Goal: Information Seeking & Learning: Learn about a topic

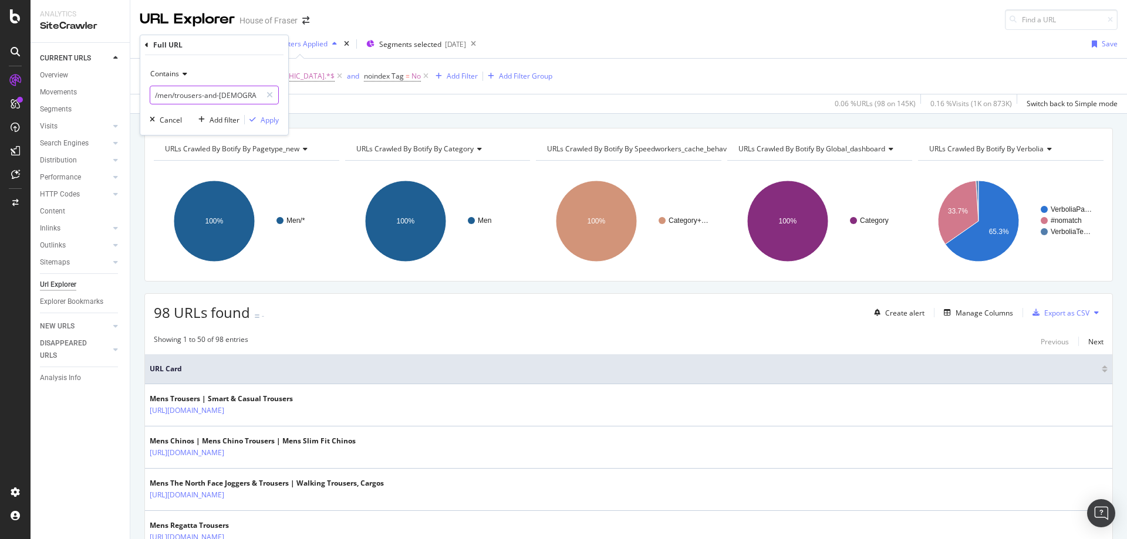
scroll to position [547, 0]
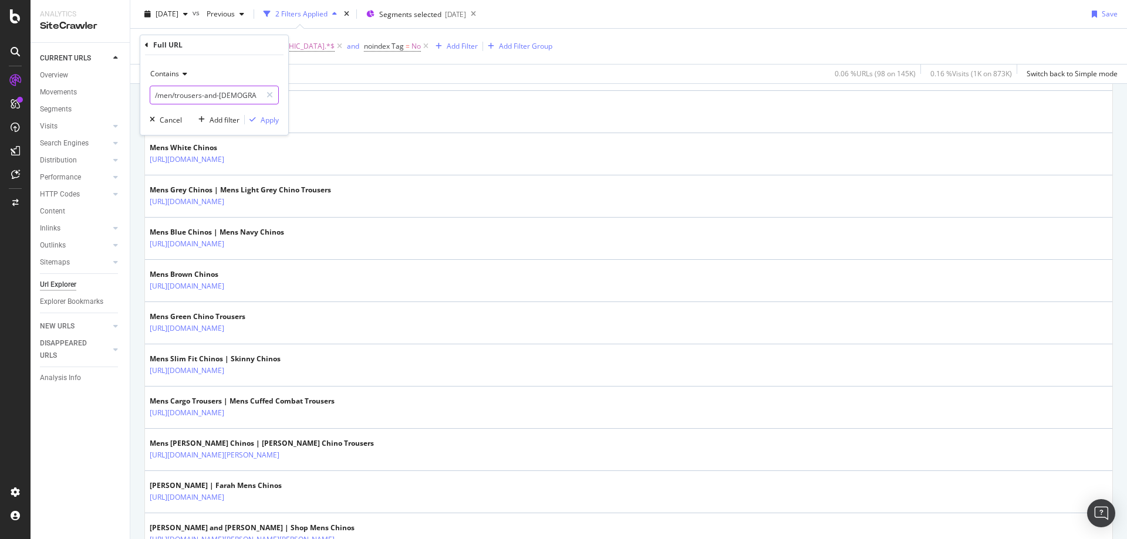
click at [256, 99] on input "/men/trousers-and-[DEMOGRAPHIC_DATA]" at bounding box center [205, 95] width 111 height 19
type input "adidas"
click at [272, 121] on div "Apply" at bounding box center [270, 120] width 18 height 10
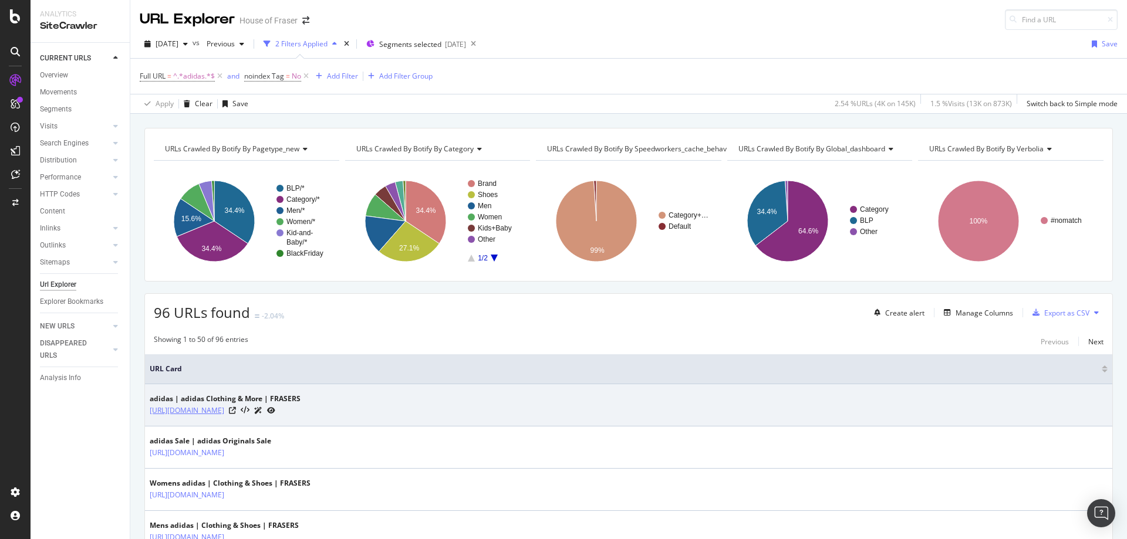
drag, startPoint x: 251, startPoint y: 524, endPoint x: 263, endPoint y: 406, distance: 119.1
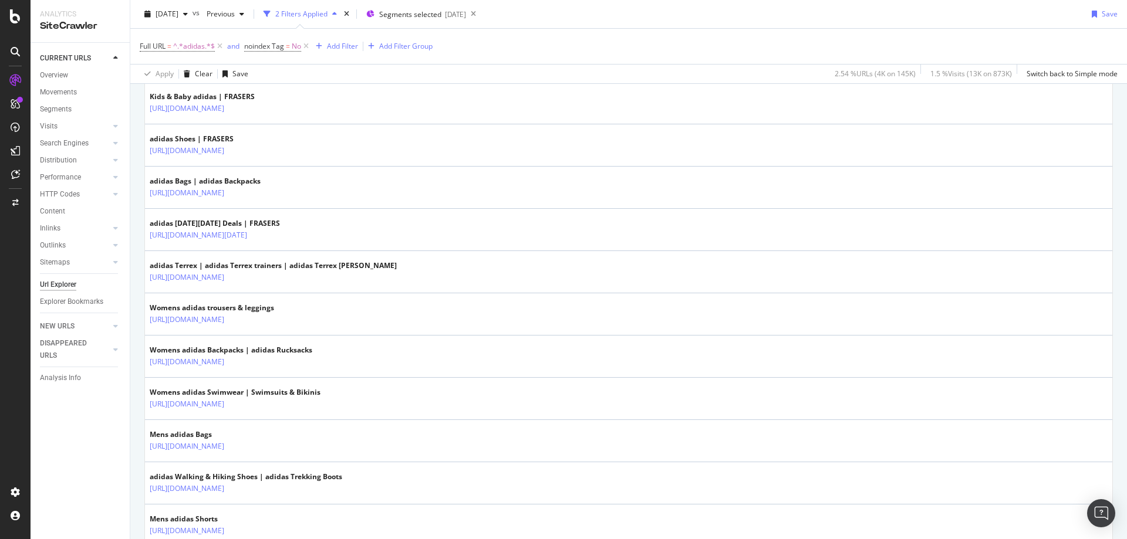
scroll to position [474, 0]
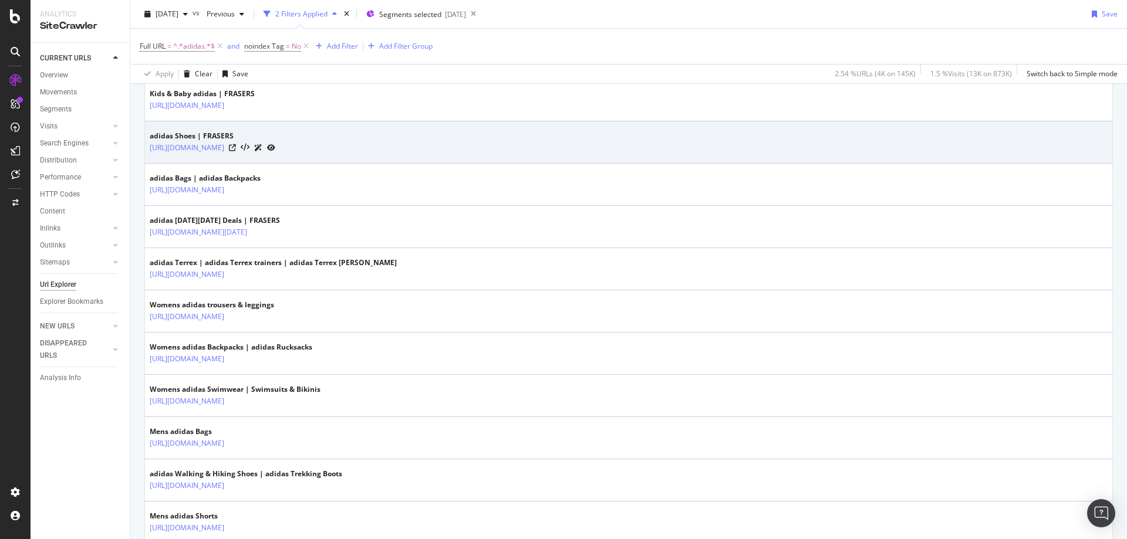
drag, startPoint x: 340, startPoint y: 153, endPoint x: 258, endPoint y: 158, distance: 82.3
click at [258, 158] on td "adidas Shoes | FRASERS [URL][DOMAIN_NAME]" at bounding box center [628, 142] width 967 height 42
copy link "/shoes-and-boots/adidas"
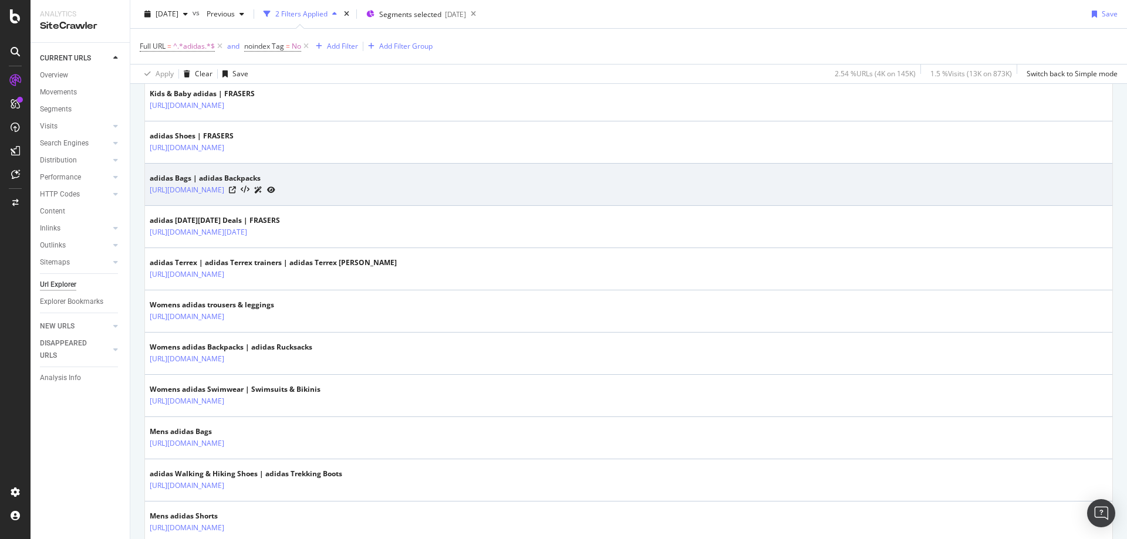
drag, startPoint x: 341, startPoint y: 197, endPoint x: 258, endPoint y: 199, distance: 83.4
click at [258, 199] on td "adidas Bags | adidas Backpacks [URL][DOMAIN_NAME]" at bounding box center [628, 185] width 967 height 42
copy link "/bags-and-luggage/adidas"
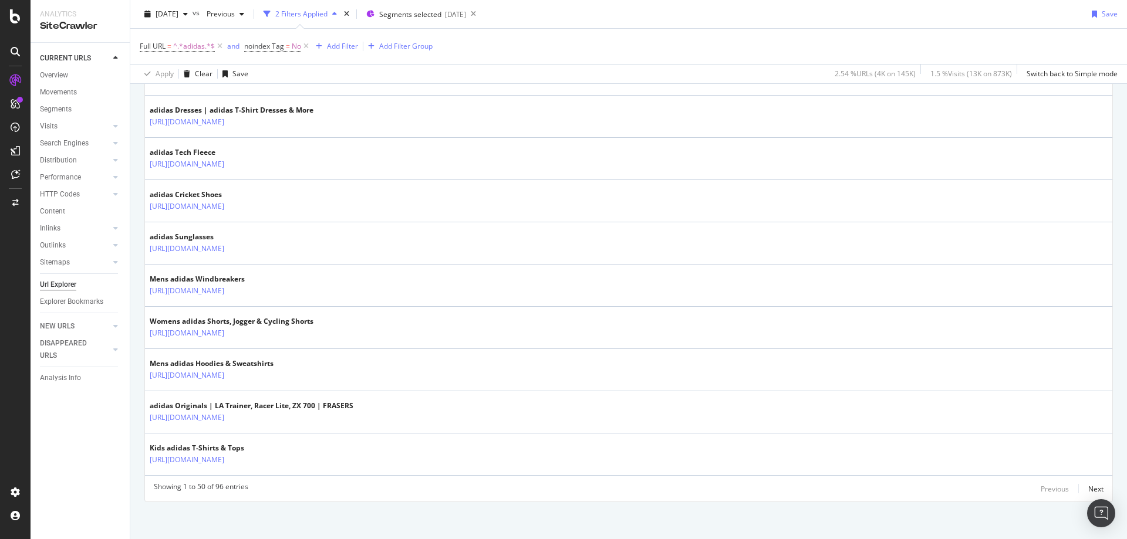
scroll to position [2025, 0]
click at [1092, 487] on div "Next" at bounding box center [1095, 485] width 15 height 10
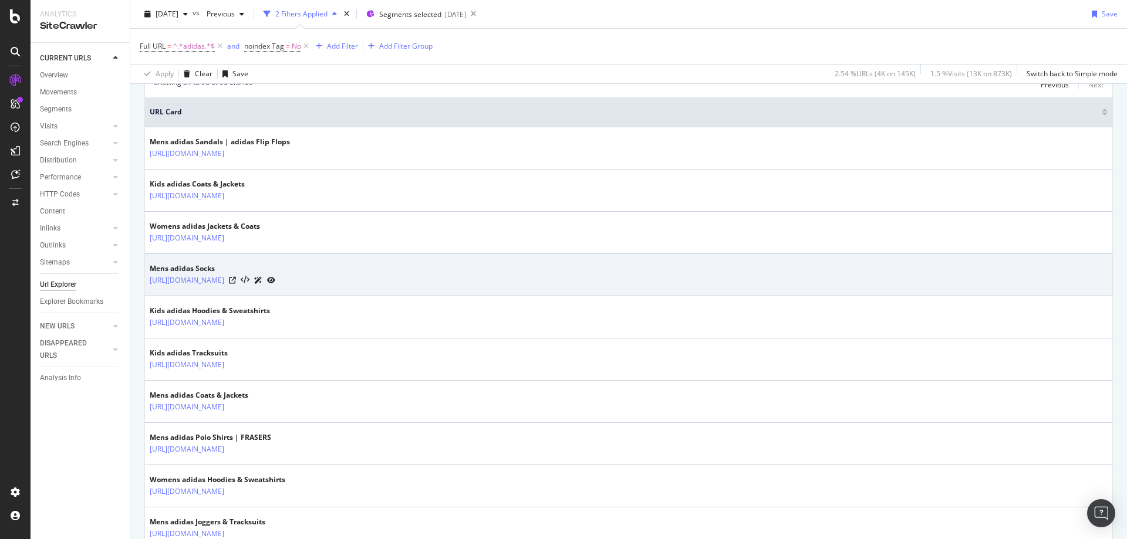
scroll to position [258, 0]
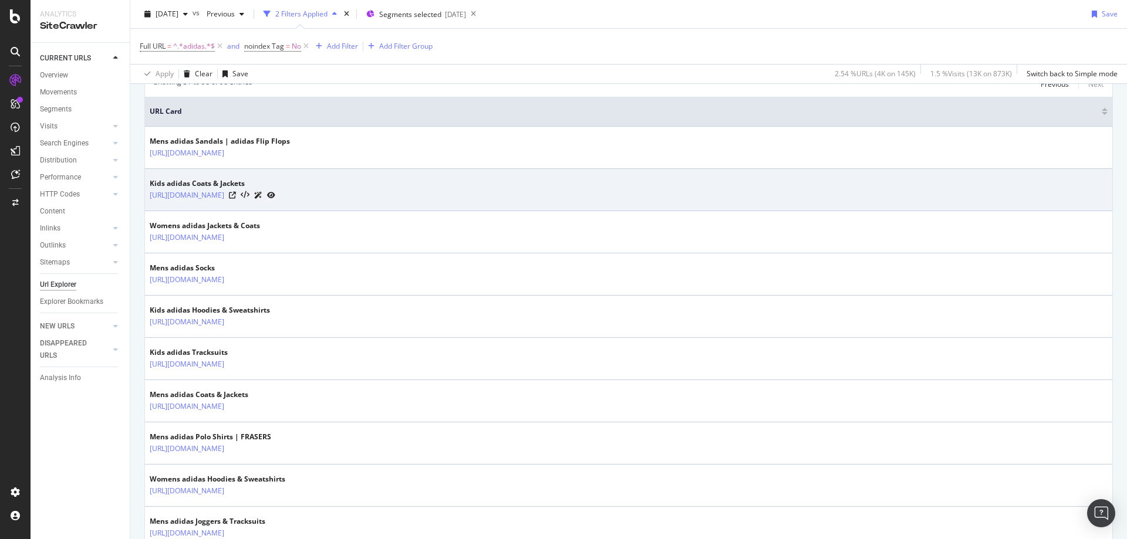
drag, startPoint x: 424, startPoint y: 204, endPoint x: 257, endPoint y: 201, distance: 166.7
click at [257, 201] on td "Kids adidas Coats & Jackets [URL][DOMAIN_NAME]" at bounding box center [628, 190] width 967 height 42
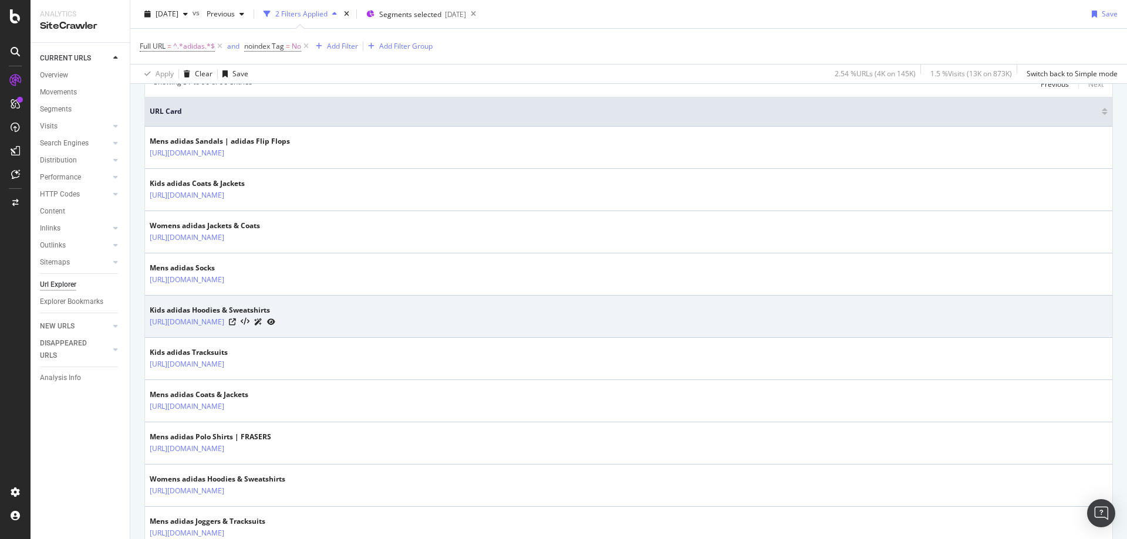
copy tbody "/kids-and-baby/clothing/coats-and-jackets/adidas"
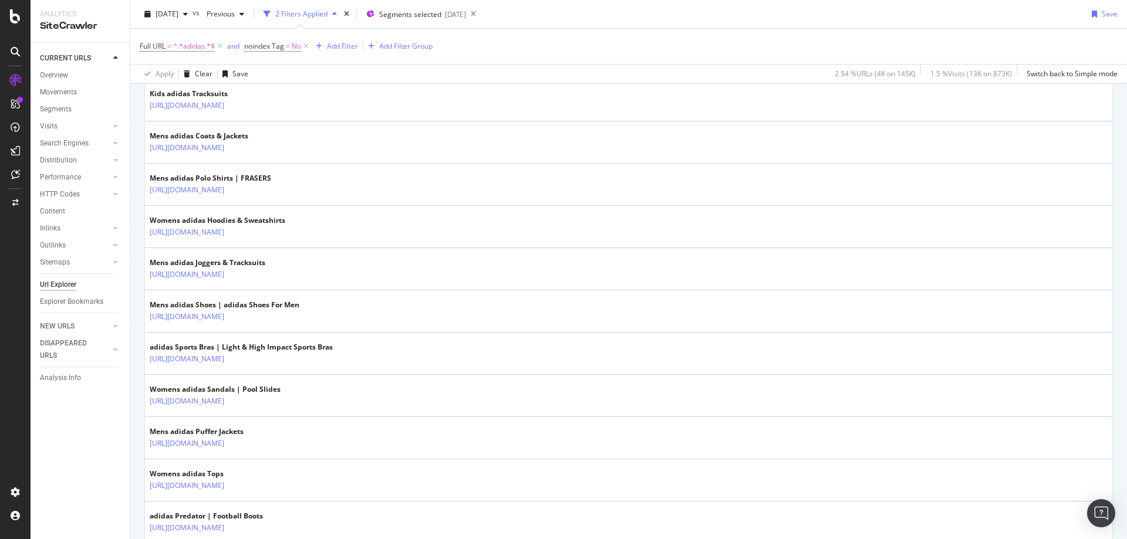
scroll to position [516, 0]
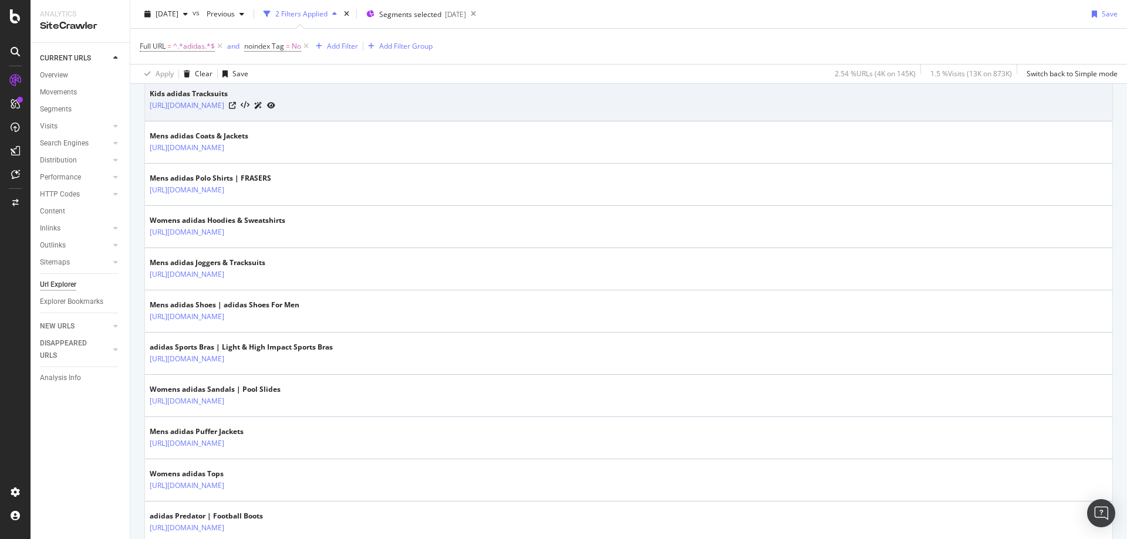
drag, startPoint x: 397, startPoint y: 115, endPoint x: 258, endPoint y: 117, distance: 139.1
click at [258, 117] on td "Kids adidas Tracksuits [URL][DOMAIN_NAME]" at bounding box center [628, 100] width 967 height 42
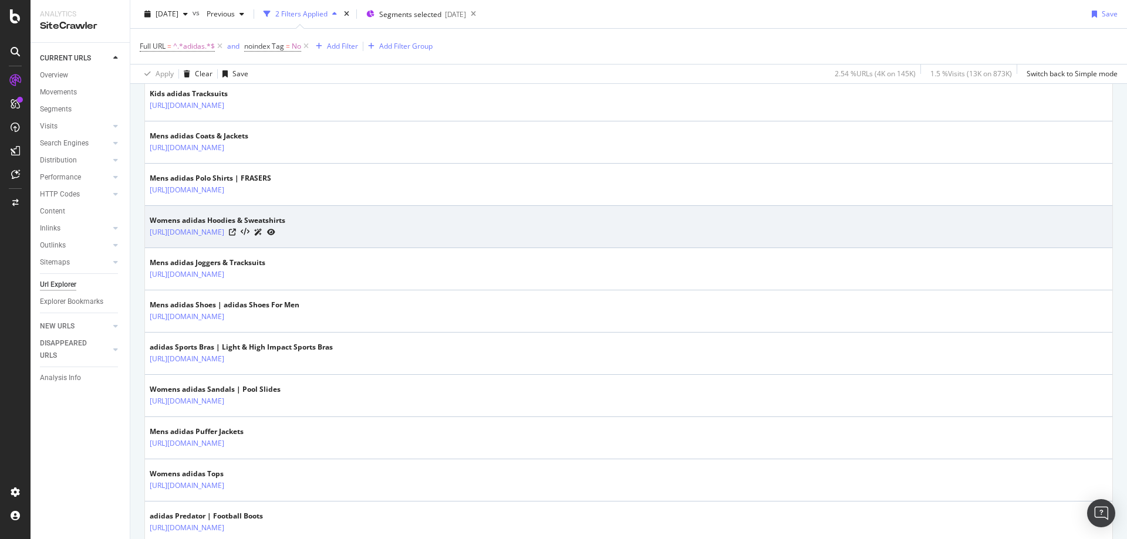
copy tbody "/kids-and-baby/clothing/tracksuits/adidas"
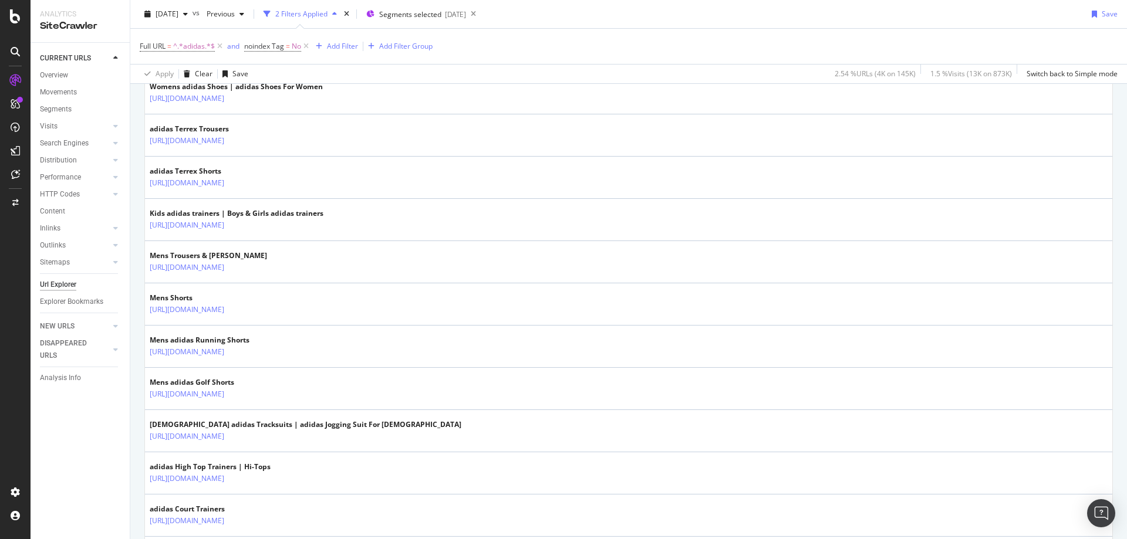
scroll to position [1856, 0]
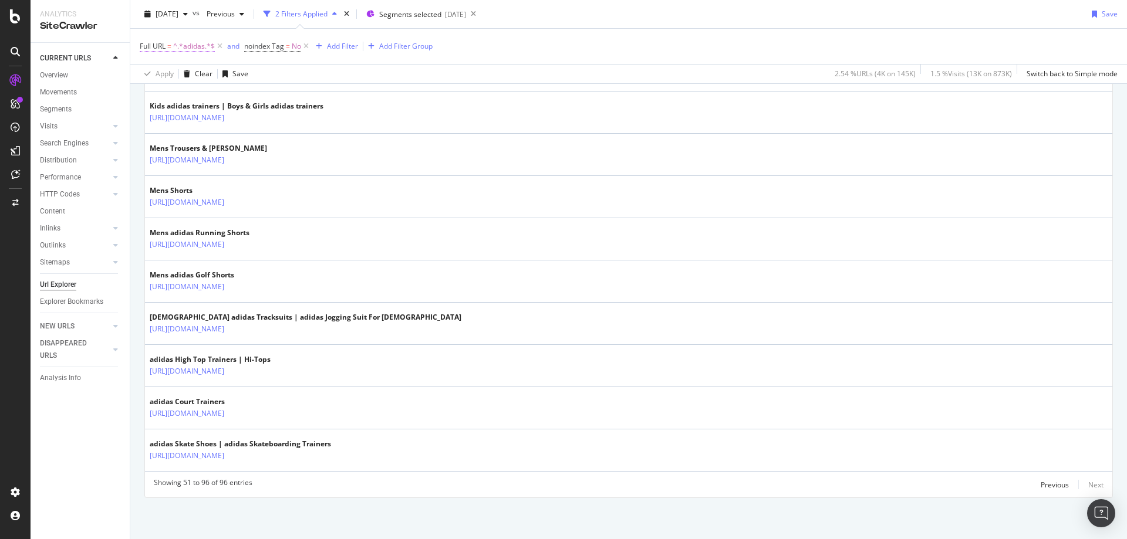
click at [183, 49] on span "^.*adidas.*$" at bounding box center [194, 46] width 42 height 16
click at [205, 94] on input "adidas" at bounding box center [205, 95] width 111 height 19
type input "clarks"
click at [266, 126] on button "Apply" at bounding box center [262, 120] width 34 height 12
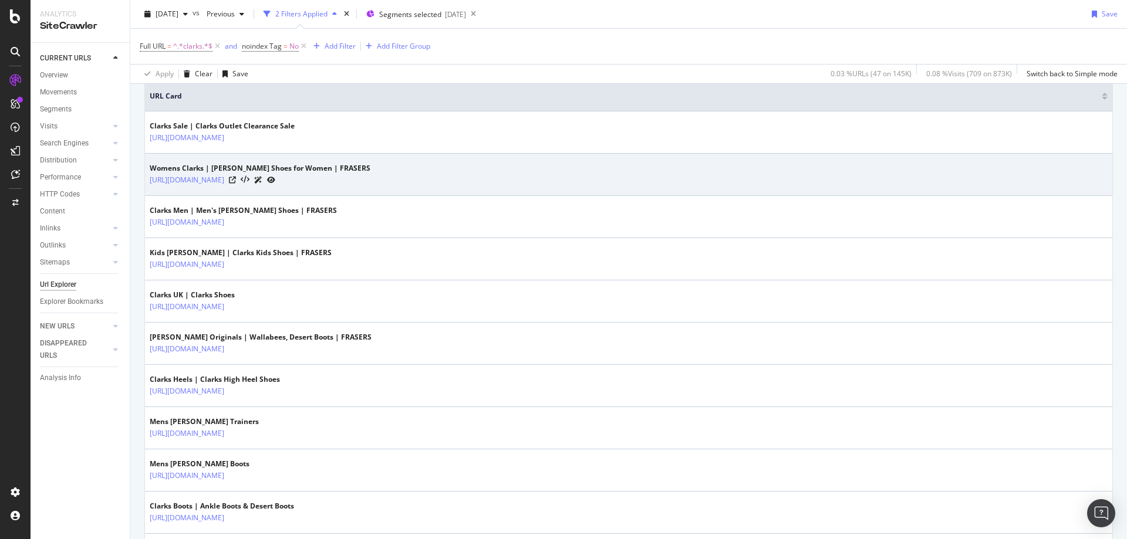
scroll to position [329, 0]
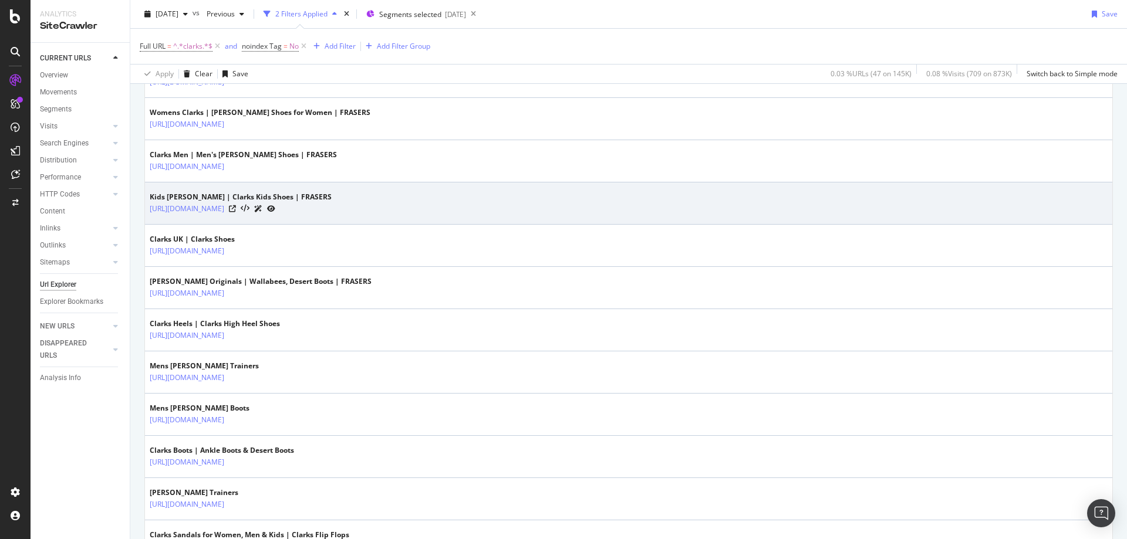
drag, startPoint x: 332, startPoint y: 219, endPoint x: 258, endPoint y: 216, distance: 73.4
click at [258, 216] on td "Kids [PERSON_NAME] | Clarks Kids Shoes | FRASERS [URL][DOMAIN_NAME]" at bounding box center [628, 204] width 967 height 42
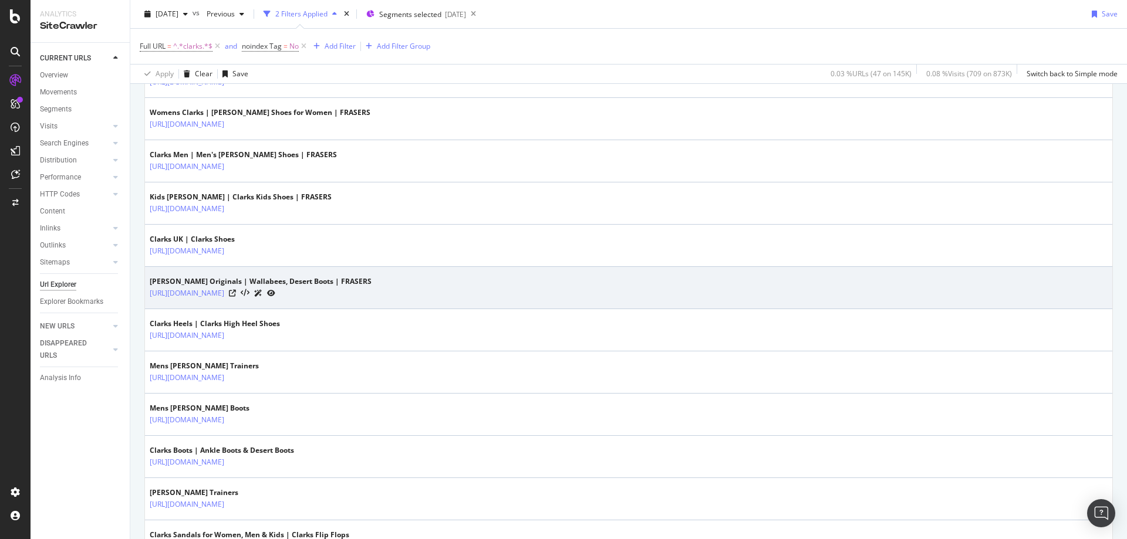
copy tbody "/kids-and-baby/[PERSON_NAME]"
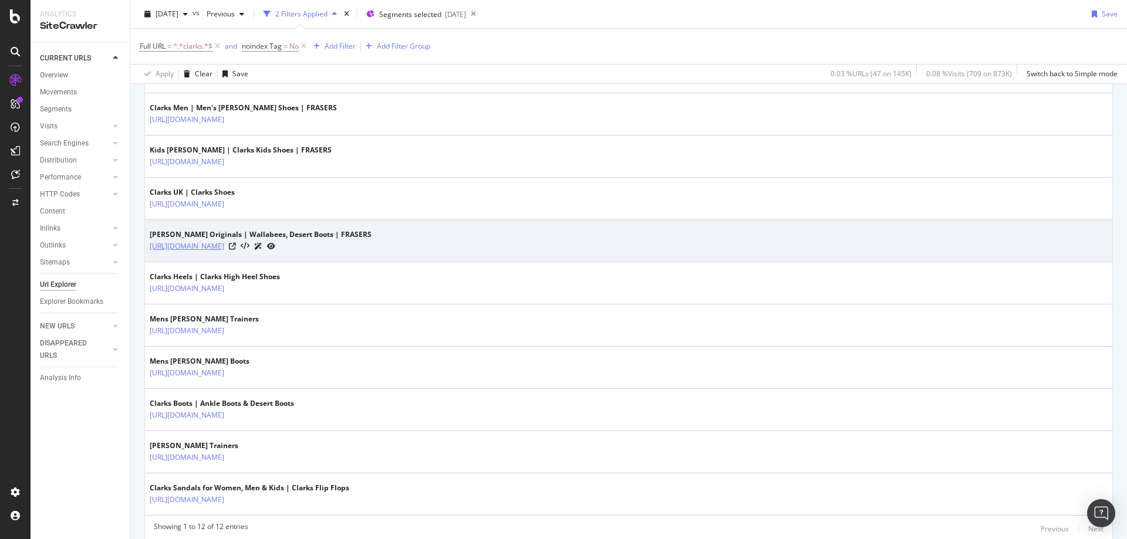
scroll to position [420, 0]
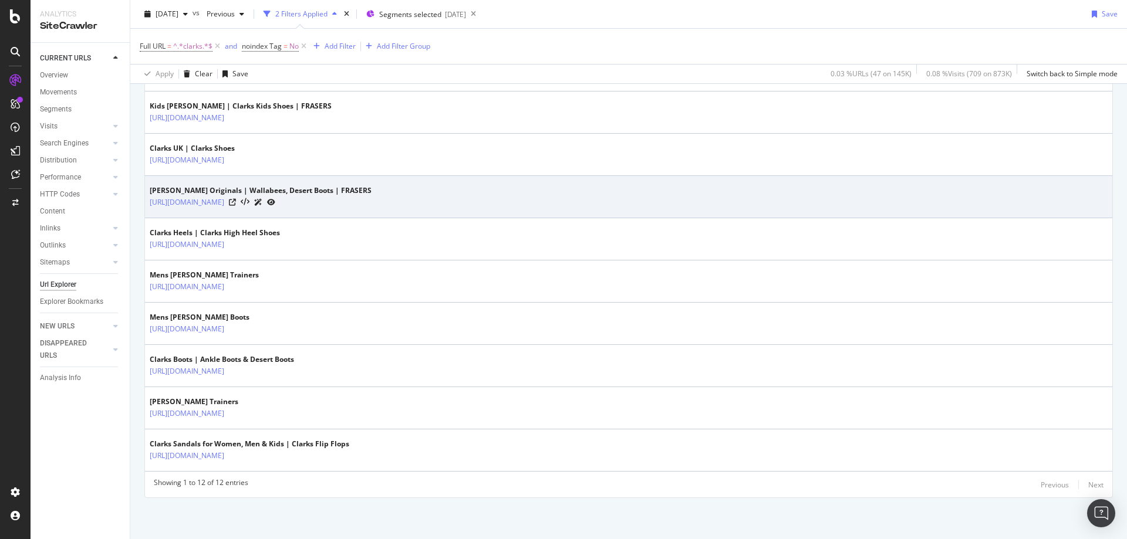
drag, startPoint x: 334, startPoint y: 212, endPoint x: 257, endPoint y: 211, distance: 76.9
click at [257, 211] on td "[PERSON_NAME] Originals | Wallabees, Desert Boots | FRASERS [URL][DOMAIN_NAME]" at bounding box center [628, 197] width 967 height 42
copy tbody "/brand/clarks-originals"
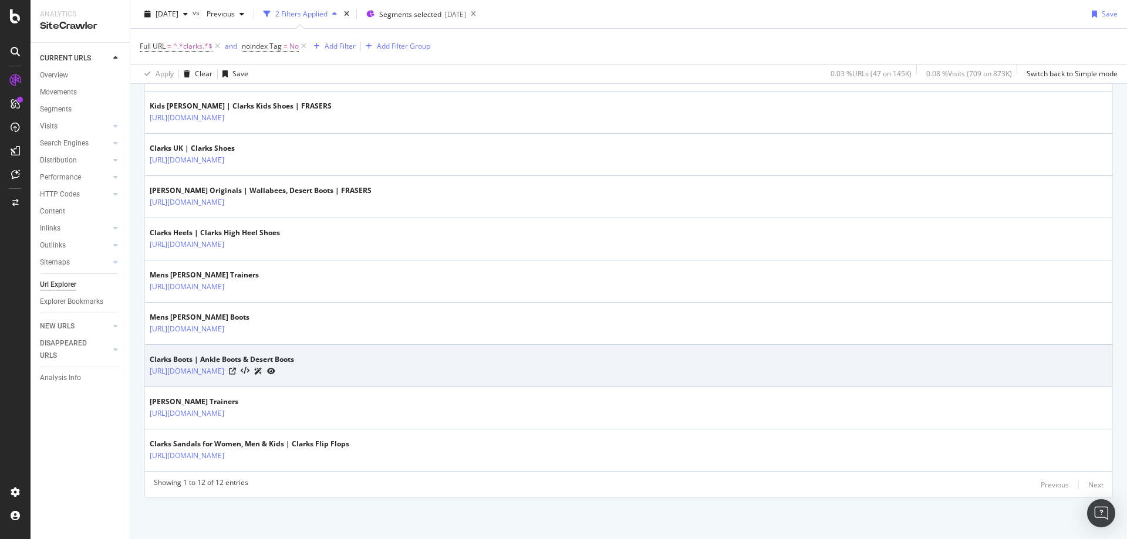
drag, startPoint x: 326, startPoint y: 380, endPoint x: 258, endPoint y: 381, distance: 68.1
click at [258, 381] on td "Clarks Boots | Ankle Boots & Desert Boots [URL][DOMAIN_NAME]" at bounding box center [628, 366] width 967 height 42
copy tbody "/brand/clarks/boots"
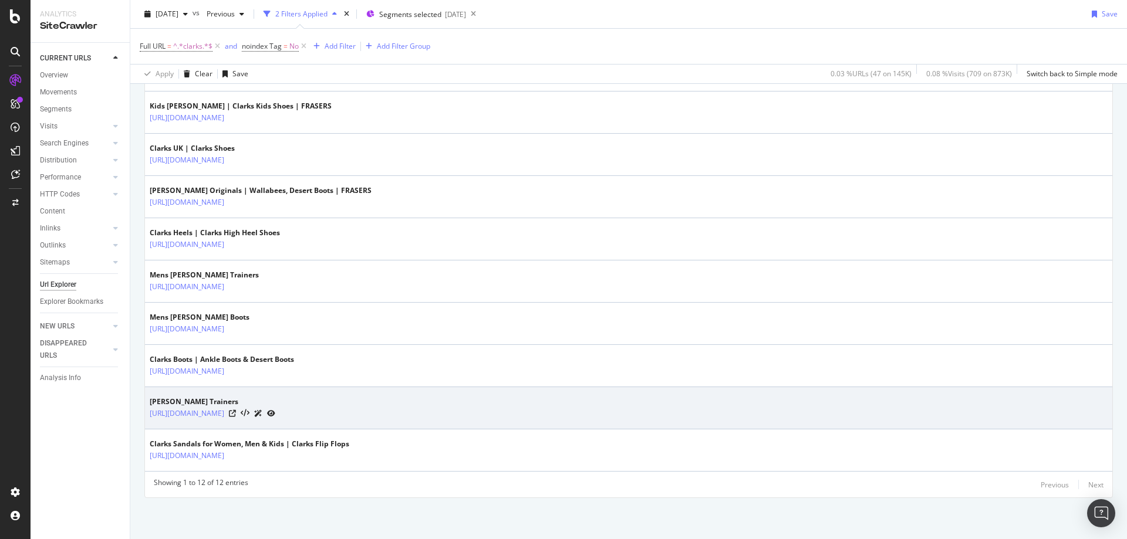
drag, startPoint x: 328, startPoint y: 423, endPoint x: 258, endPoint y: 425, distance: 69.9
click at [258, 425] on td "[PERSON_NAME] Trainers [URL][DOMAIN_NAME]" at bounding box center [628, 408] width 967 height 42
copy link "/brand/[PERSON_NAME]/trainers"
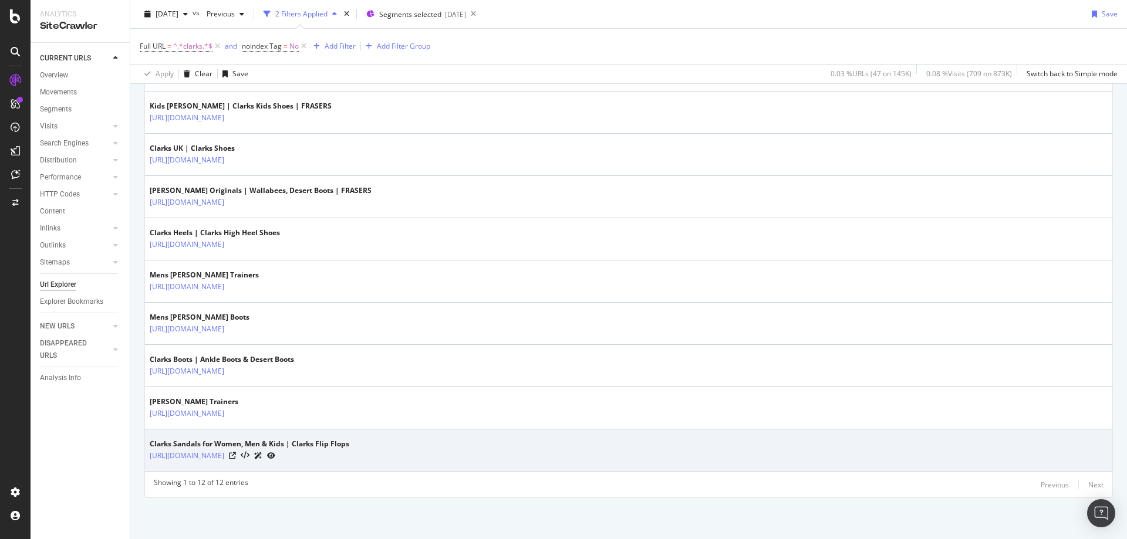
drag, startPoint x: 329, startPoint y: 464, endPoint x: 257, endPoint y: 463, distance: 72.2
click at [257, 463] on td "Clarks Sandals for Women, Men & Kids | Clarks Flip Flops [URL][DOMAIN_NAME]" at bounding box center [628, 451] width 967 height 42
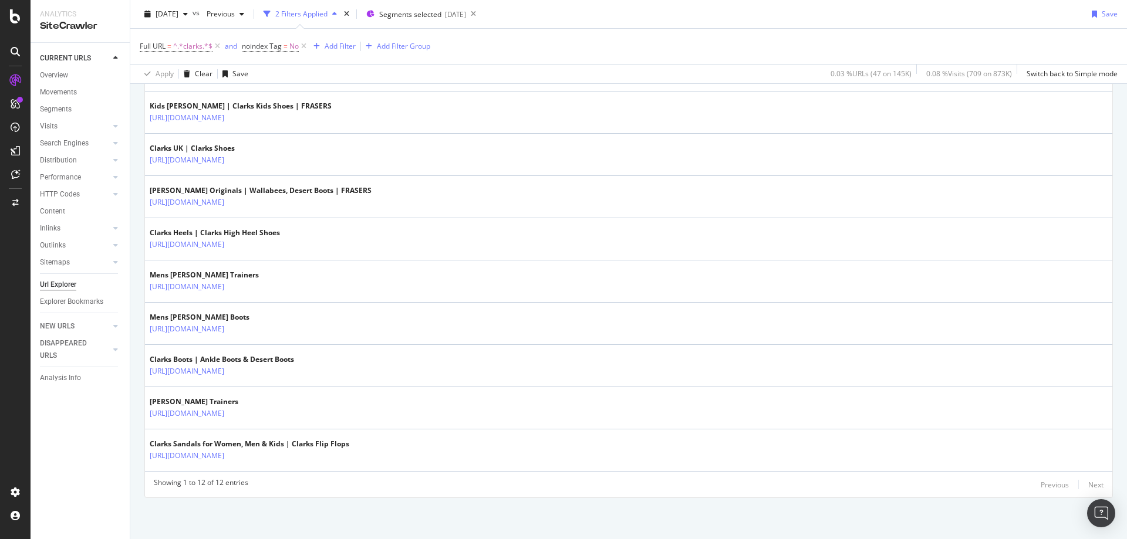
copy link "/brand/clarks/sandals"
click at [195, 43] on span "^.*clarks.*$" at bounding box center [192, 46] width 39 height 16
click at [269, 96] on icon at bounding box center [269, 95] width 6 height 8
click at [211, 90] on input "text" at bounding box center [214, 95] width 128 height 19
paste input "/kids-and-baby/clothing/trousers"
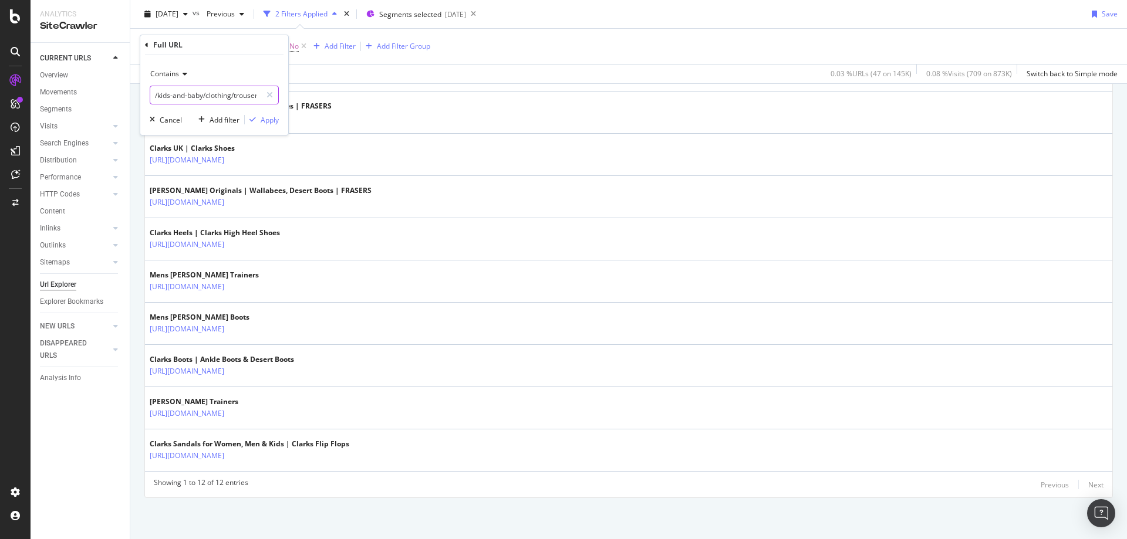
scroll to position [0, 5]
type input "/kids-and-baby/clothing/trousers"
click at [258, 117] on div "button" at bounding box center [253, 119] width 16 height 7
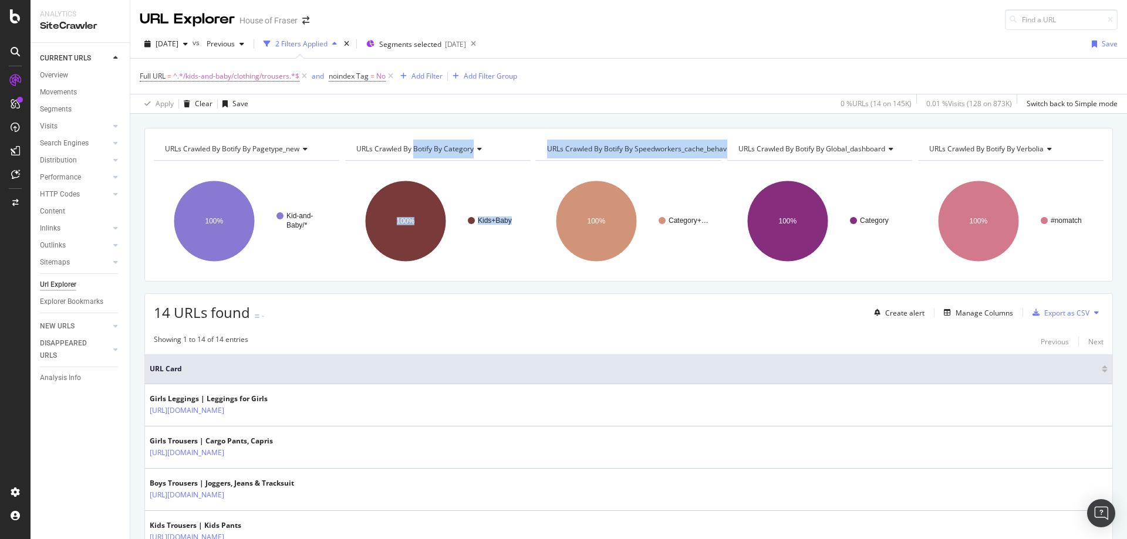
drag, startPoint x: 413, startPoint y: 144, endPoint x: 623, endPoint y: 172, distance: 211.3
click at [623, 172] on div "URLs Crawled By Botify By pagetype_new Chart (by Value) Table Expand Export as …" at bounding box center [628, 204] width 955 height 135
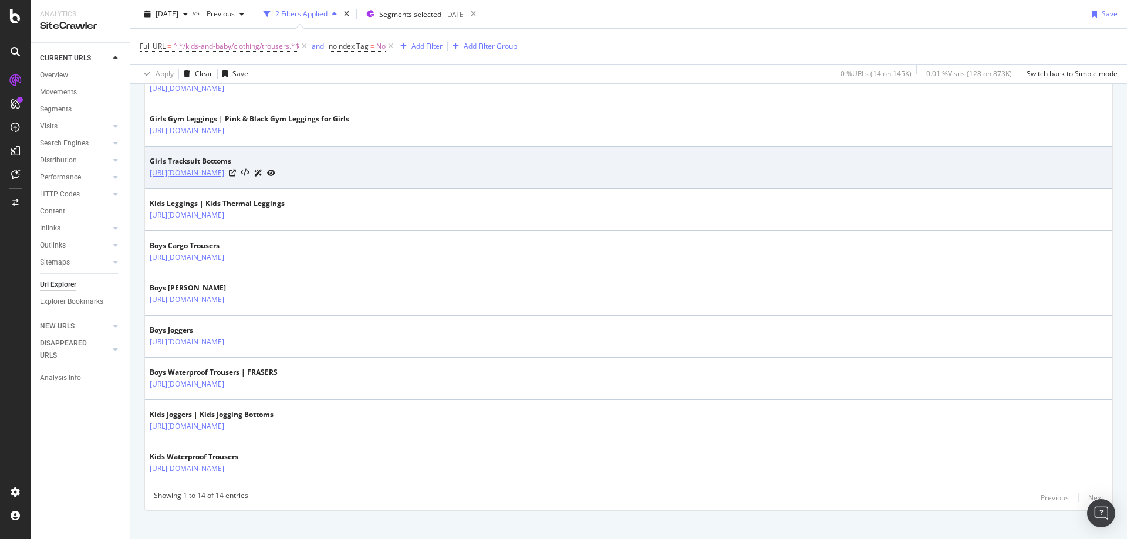
scroll to position [504, 0]
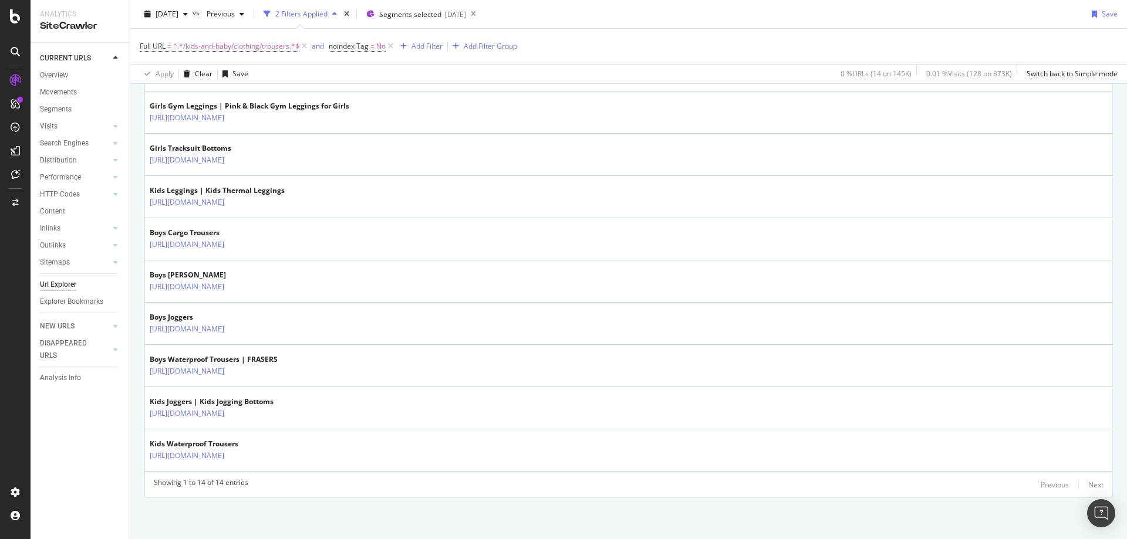
click at [337, 504] on div "URLs Crawled By Botify By pagetype_new Chart (by Value) Table Expand Export as …" at bounding box center [628, 82] width 997 height 916
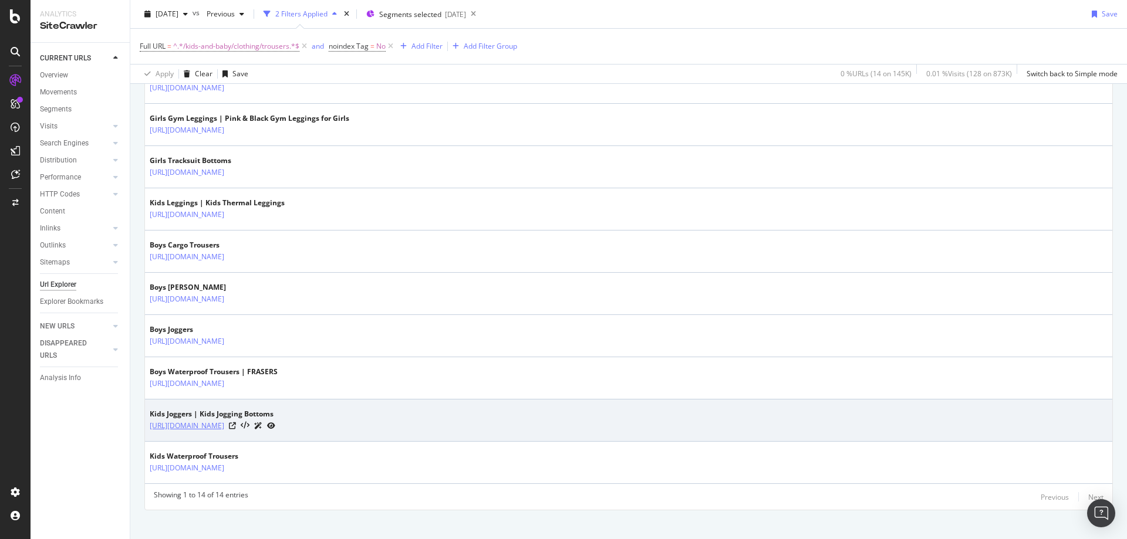
scroll to position [482, 0]
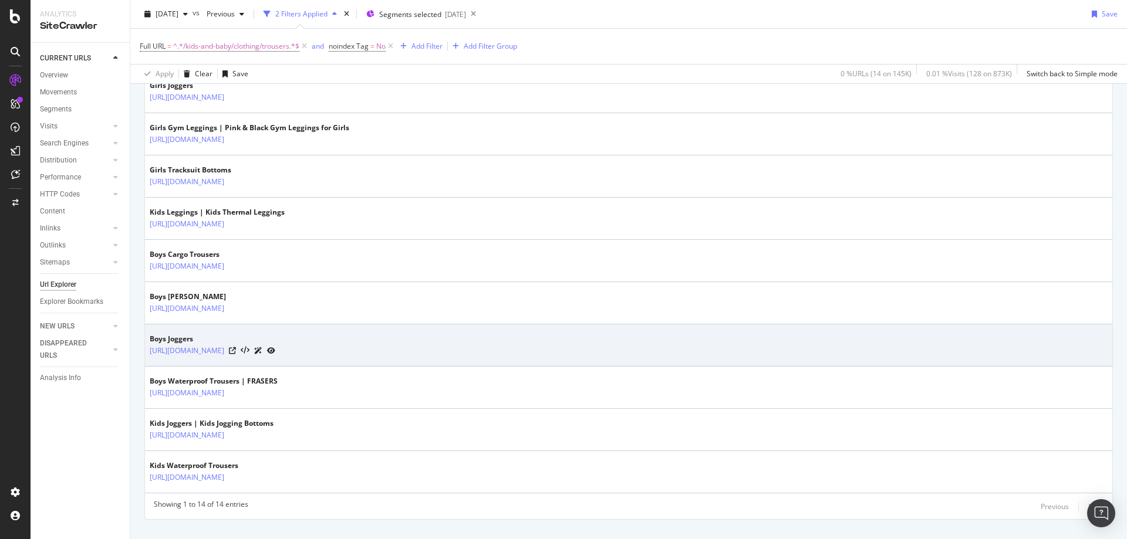
drag, startPoint x: 408, startPoint y: 359, endPoint x: 258, endPoint y: 360, distance: 150.2
click at [258, 360] on td "Boys Joggers [URL][DOMAIN_NAME]" at bounding box center [628, 346] width 967 height 42
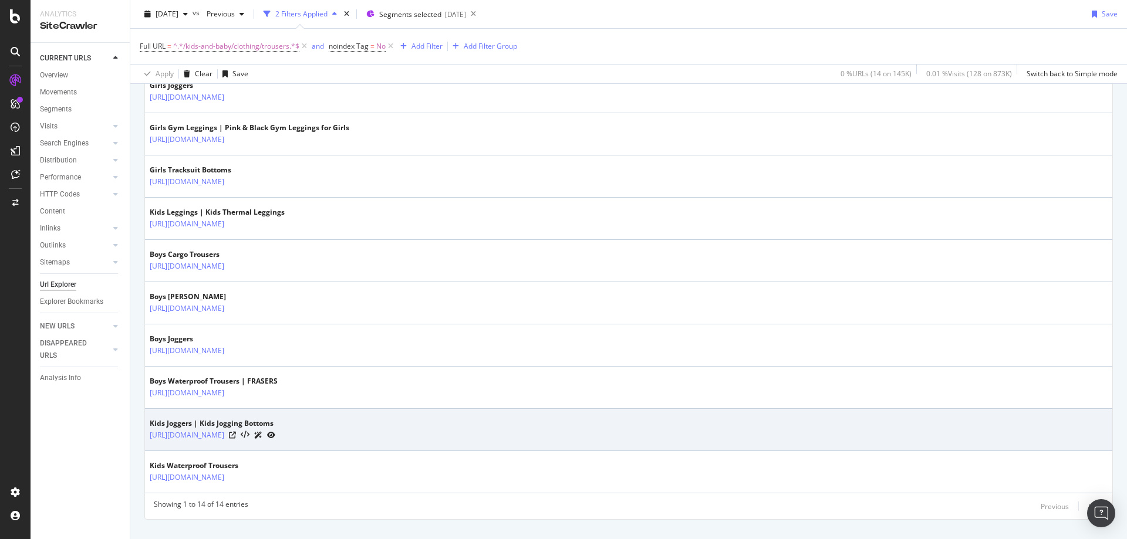
copy link "/kids-and-baby/clothing/trousers/boys/joggers"
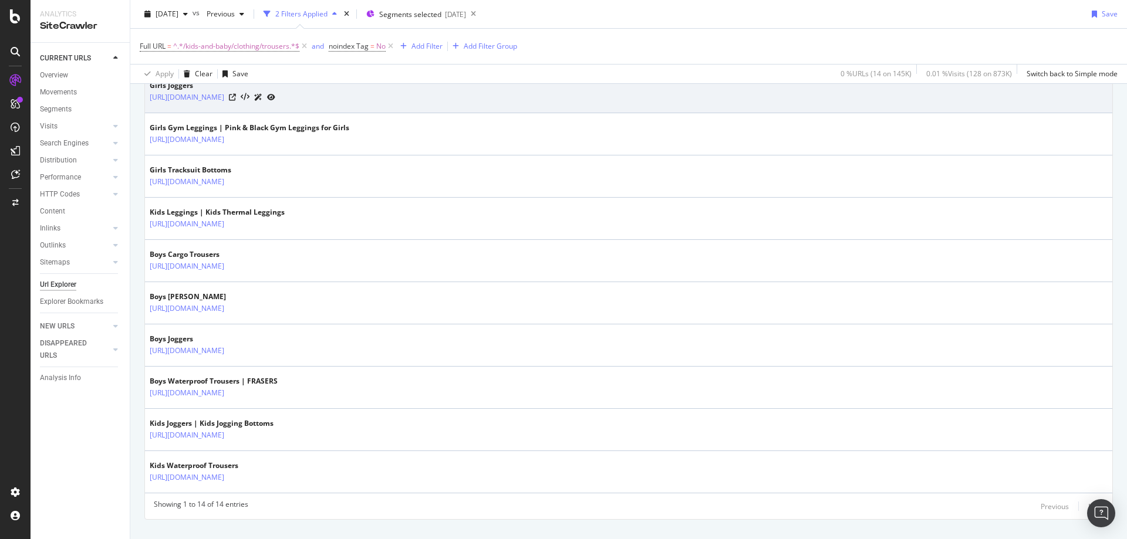
drag, startPoint x: 408, startPoint y: 107, endPoint x: 258, endPoint y: 108, distance: 150.2
click at [258, 108] on td "Girls Joggers [URL][DOMAIN_NAME]" at bounding box center [628, 92] width 967 height 42
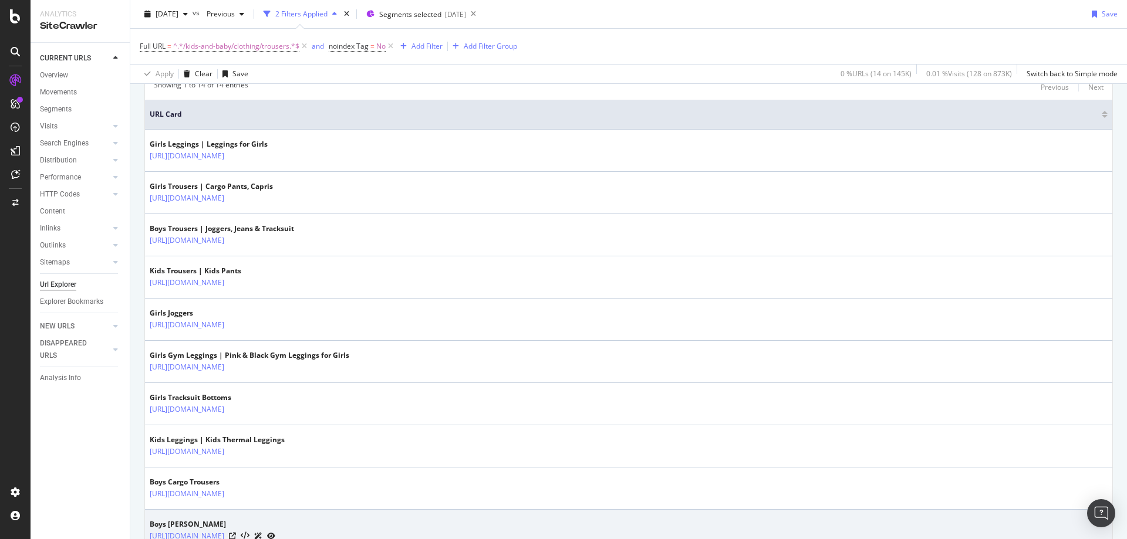
scroll to position [258, 0]
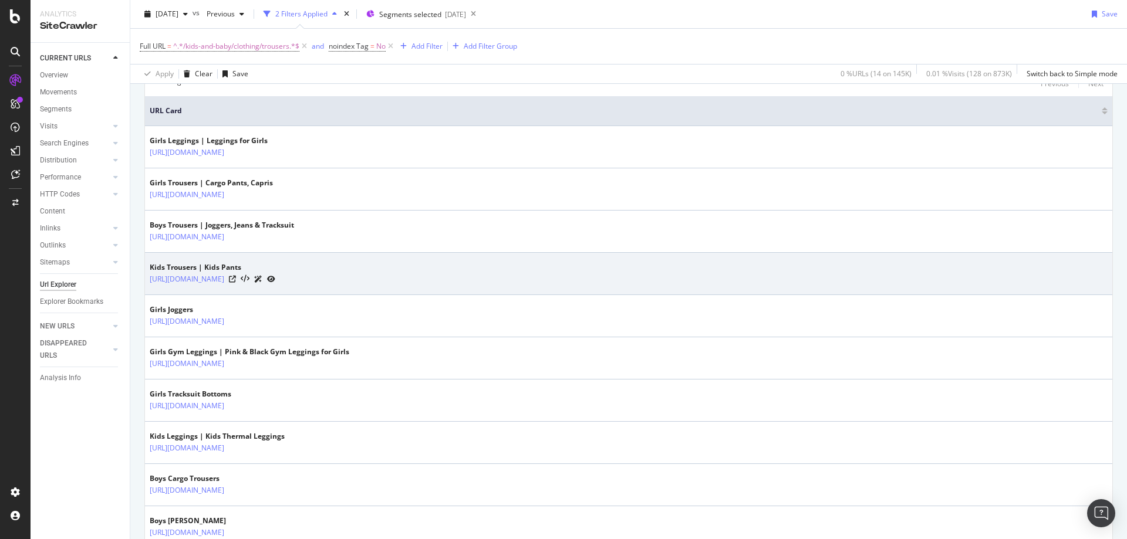
drag, startPoint x: 367, startPoint y: 289, endPoint x: 258, endPoint y: 292, distance: 109.2
click at [258, 292] on td "Kids Trousers | Kids Pants [URL][DOMAIN_NAME]" at bounding box center [628, 274] width 967 height 42
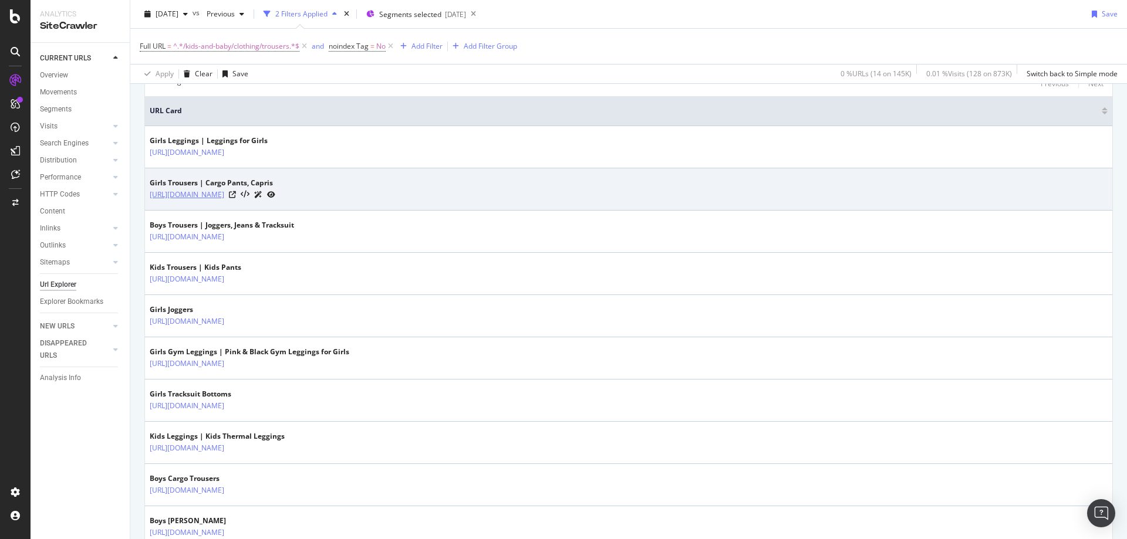
drag, startPoint x: 383, startPoint y: 208, endPoint x: 258, endPoint y: 197, distance: 126.1
click at [258, 197] on td "Girls Trousers | Cargo Pants, Capris [URL][DOMAIN_NAME]" at bounding box center [628, 189] width 967 height 42
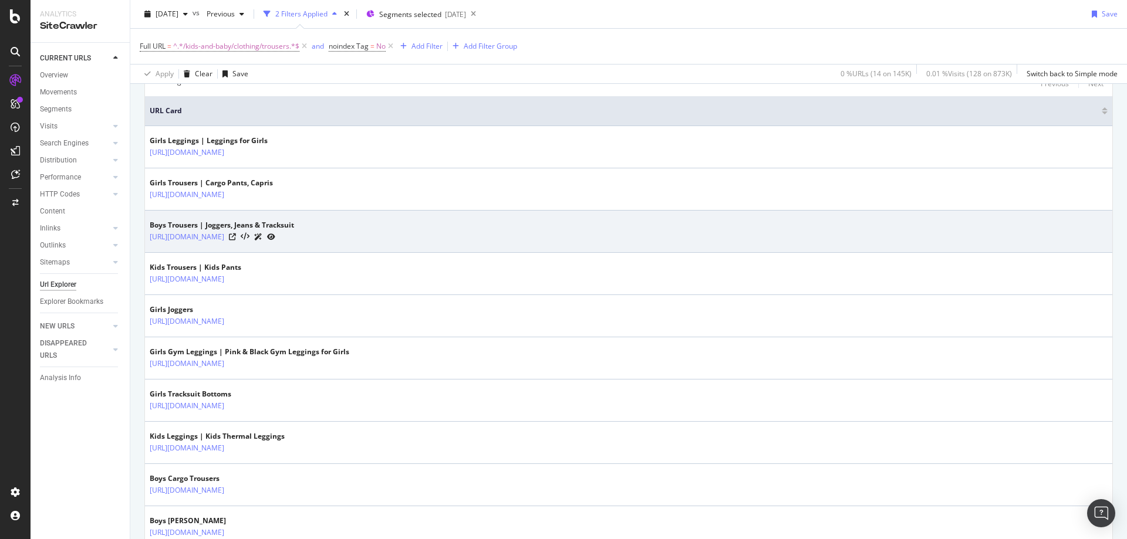
drag, startPoint x: 380, startPoint y: 248, endPoint x: 302, endPoint y: 250, distance: 78.1
click at [302, 250] on td "Boys Trousers | Joggers, Jeans & Tracksuit [URL][DOMAIN_NAME]" at bounding box center [628, 232] width 967 height 42
click at [387, 248] on td "Boys Trousers | Joggers, Jeans & Tracksuit [URL][DOMAIN_NAME]" at bounding box center [628, 232] width 967 height 42
drag, startPoint x: 387, startPoint y: 248, endPoint x: 303, endPoint y: 248, distance: 83.9
click at [303, 248] on td "Boys Trousers | Joggers, Jeans & Tracksuit [URL][DOMAIN_NAME]" at bounding box center [628, 232] width 967 height 42
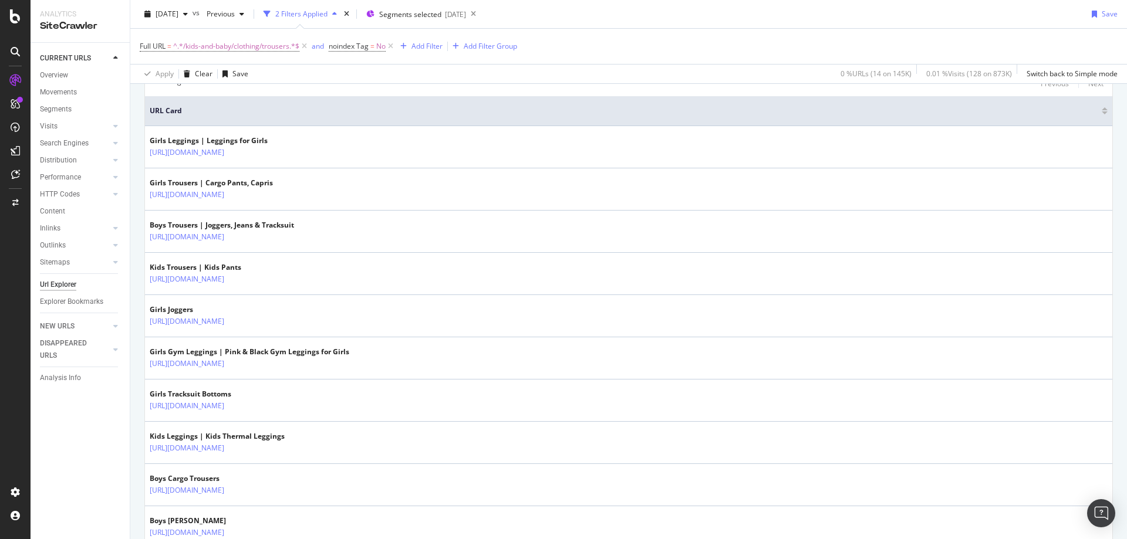
click at [142, 266] on div "URLs Crawled By Botify By pagetype_new Chart (by Value) Table Expand Export as …" at bounding box center [628, 328] width 997 height 916
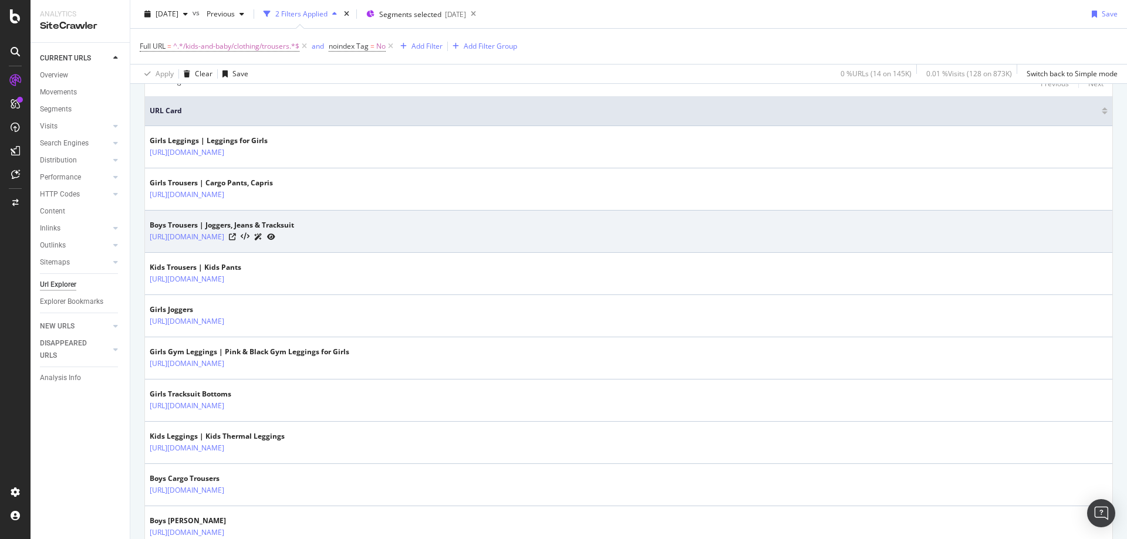
drag, startPoint x: 385, startPoint y: 247, endPoint x: 258, endPoint y: 244, distance: 127.4
click at [258, 244] on td "Boys Trousers | Joggers, Jeans & Tracksuit [URL][DOMAIN_NAME]" at bounding box center [628, 232] width 967 height 42
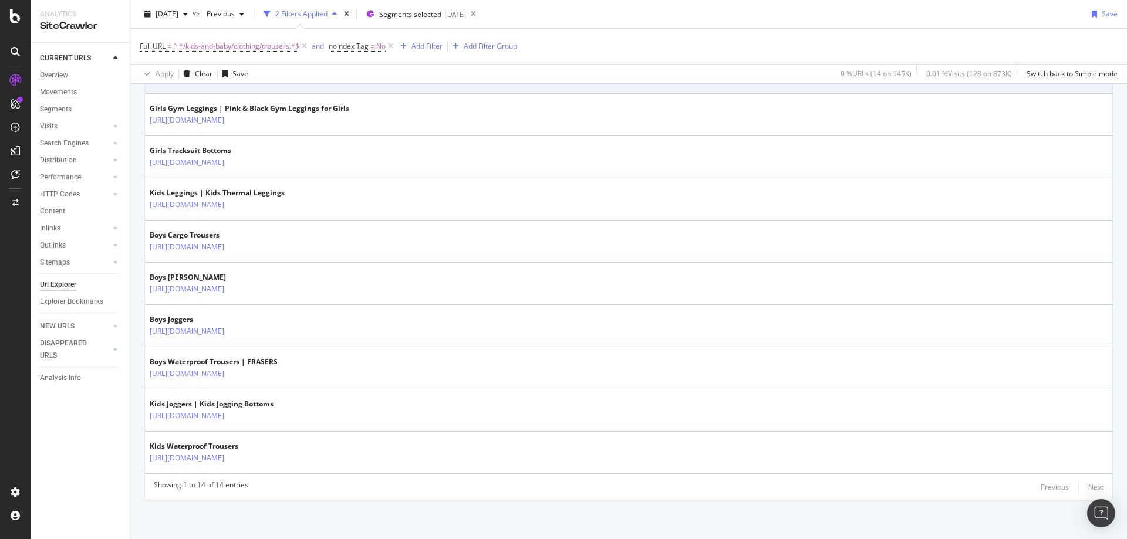
scroll to position [504, 0]
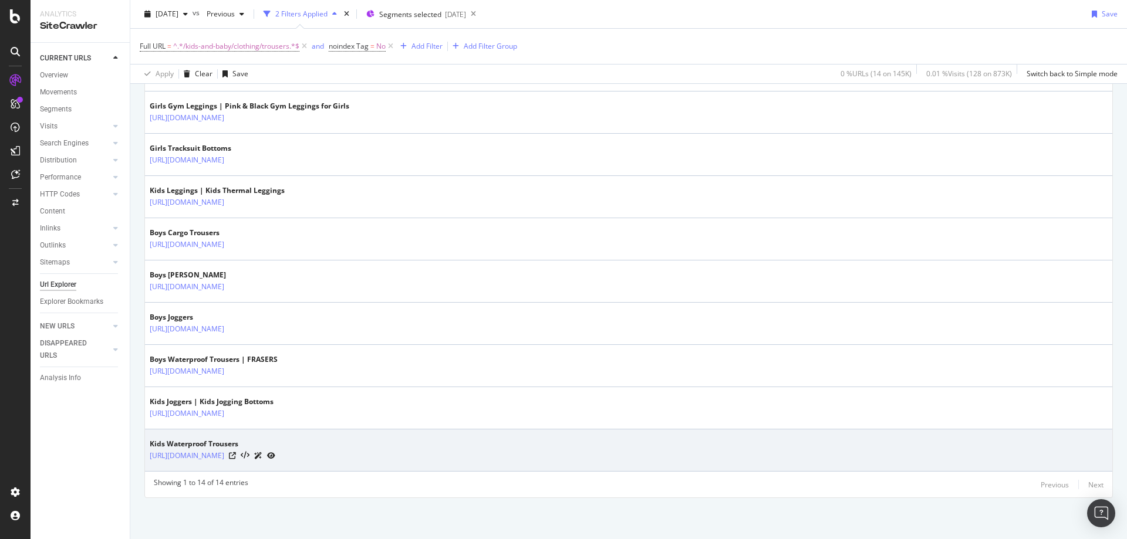
drag, startPoint x: 441, startPoint y: 467, endPoint x: 258, endPoint y: 467, distance: 182.5
click at [258, 467] on td "Kids Waterproof Trousers [URL][DOMAIN_NAME]" at bounding box center [628, 451] width 967 height 42
